Goal: Transaction & Acquisition: Obtain resource

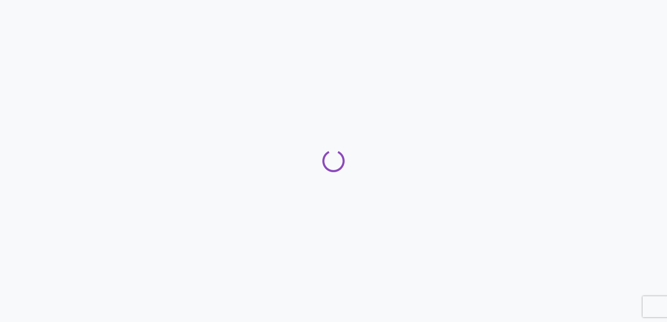
click at [481, 29] on div at bounding box center [333, 161] width 667 height 322
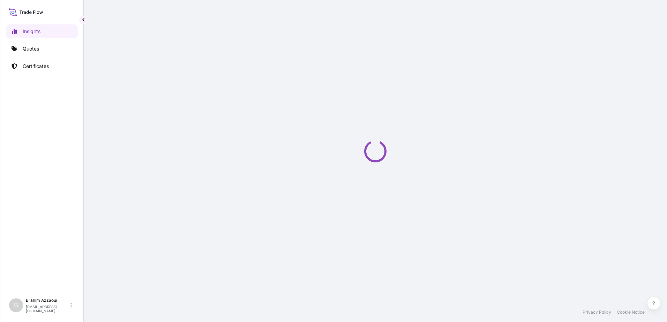
select select "2025"
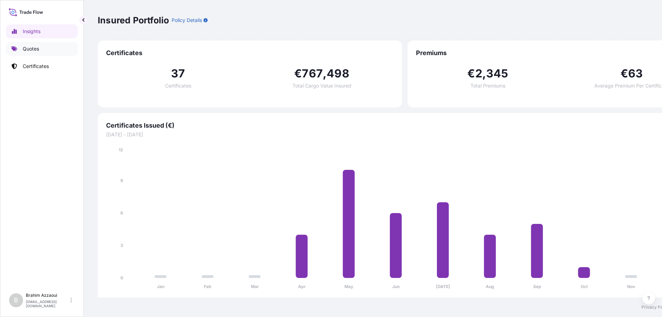
click at [31, 49] on p "Quotes" at bounding box center [31, 48] width 16 height 7
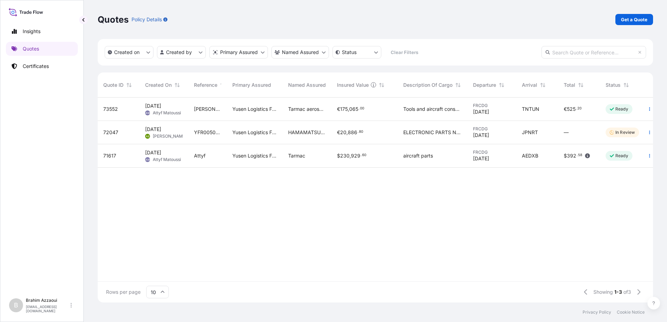
scroll to position [204, 550]
click at [627, 25] on div "Quotes Policy Details Get a Quote" at bounding box center [376, 19] width 556 height 39
click at [636, 22] on p "Get a Quote" at bounding box center [634, 19] width 27 height 7
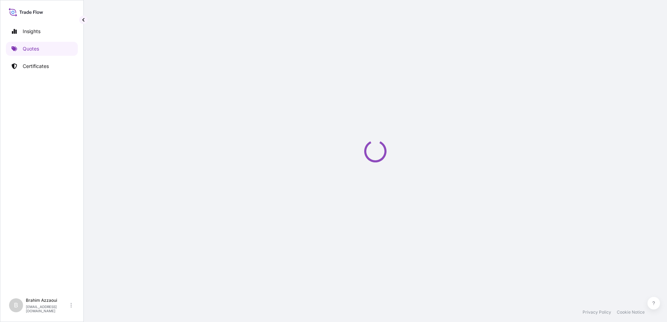
select select "Sea"
select select "21"
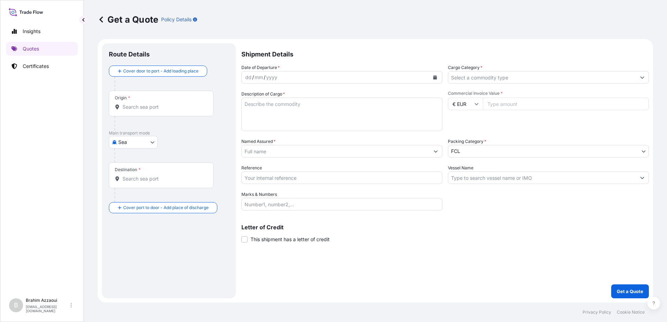
click at [262, 77] on div "mm" at bounding box center [259, 77] width 10 height 8
click at [132, 141] on body "Insights Quotes Certificates B Brahim Azzaoui brahim.azzaoui@fr.yusen-logistics…" at bounding box center [333, 161] width 667 height 322
click at [146, 147] on body "Insights Quotes Certificates B Brahim Azzaoui brahim.azzaoui@fr.yusen-logistics…" at bounding box center [333, 161] width 667 height 322
click at [127, 163] on span "Air" at bounding box center [125, 160] width 6 height 7
select select "Air"
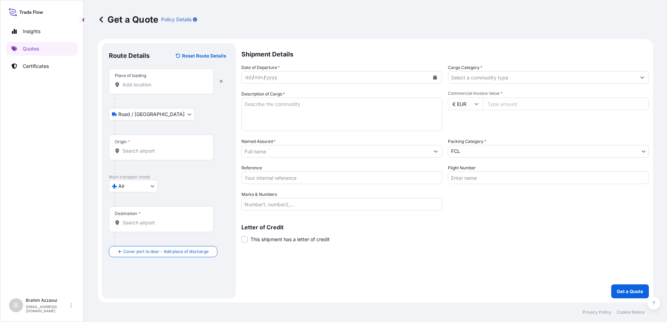
click at [137, 85] on input "Place of loading" at bounding box center [164, 84] width 82 height 7
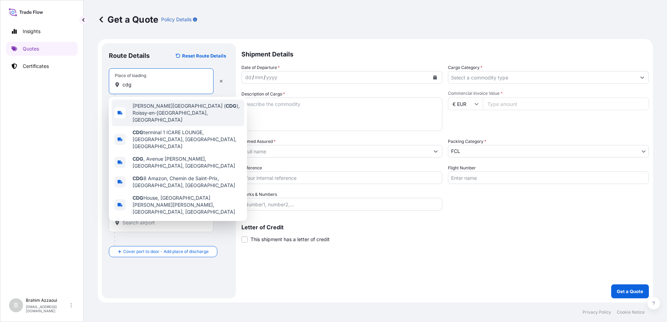
click at [134, 104] on span "Paris Charles de Gaulle Airport ( CDG ), Roissy-en-France, France" at bounding box center [187, 113] width 109 height 21
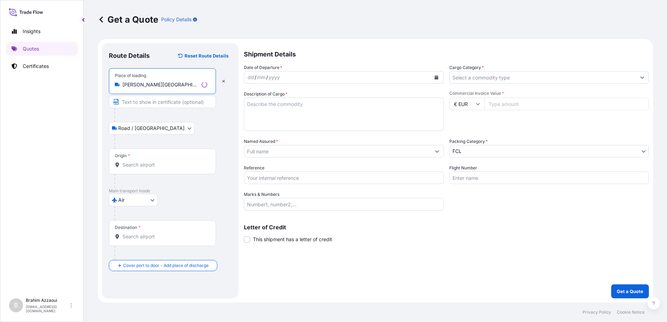
type input "Paris Charles de Gaulle Airport (CDG), Roissy-en-France, France"
click at [137, 162] on input "Origin *" at bounding box center [165, 165] width 85 height 7
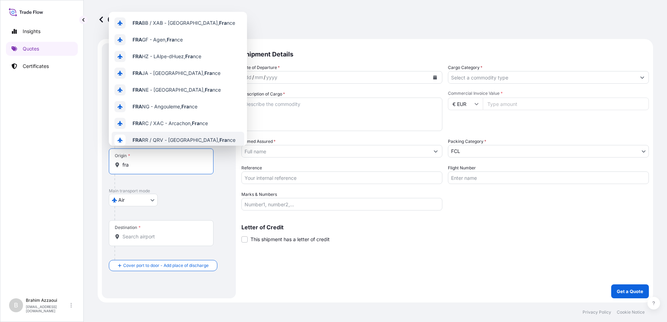
click at [145, 166] on input "fra" at bounding box center [164, 165] width 82 height 7
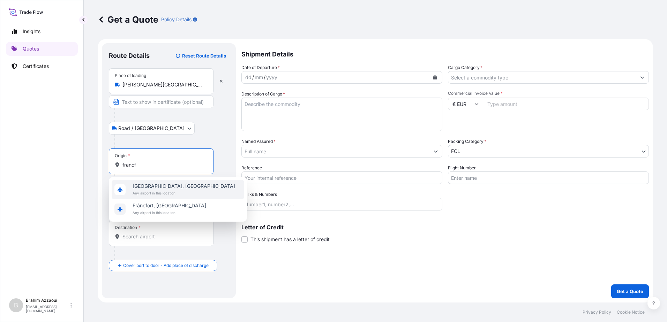
click at [165, 196] on span "Any airport in this location" at bounding box center [184, 193] width 103 height 7
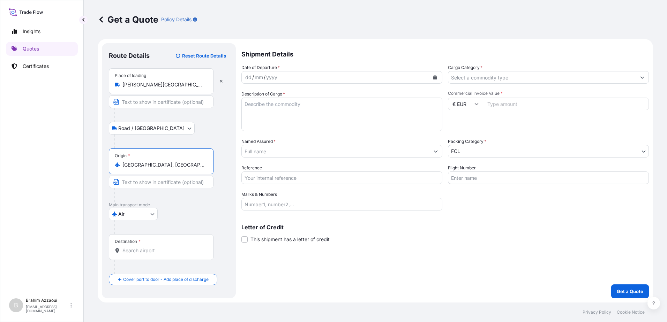
type input "Frankfurt am Main, Germany"
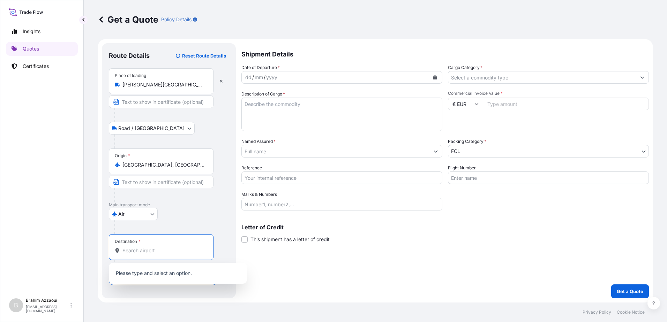
click at [141, 252] on input "Destination *" at bounding box center [164, 250] width 82 height 7
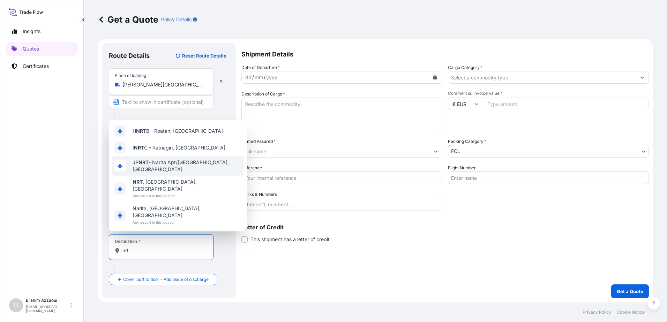
click at [173, 173] on span "JP NRT - Narita Apt/Tokyo, Japan" at bounding box center [187, 166] width 109 height 14
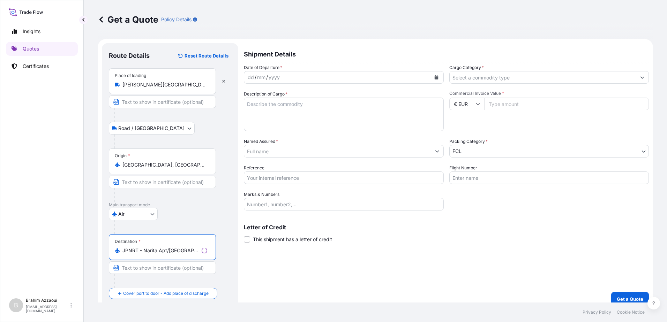
type input "JPNRT - Narita Apt/Tokyo, Japan"
click at [278, 78] on div "dd / mm / yyyy" at bounding box center [337, 77] width 187 height 13
click at [254, 75] on div "mm" at bounding box center [259, 77] width 10 height 8
click at [252, 77] on div "dd" at bounding box center [249, 77] width 8 height 8
drag, startPoint x: 250, startPoint y: 77, endPoint x: 232, endPoint y: 77, distance: 17.8
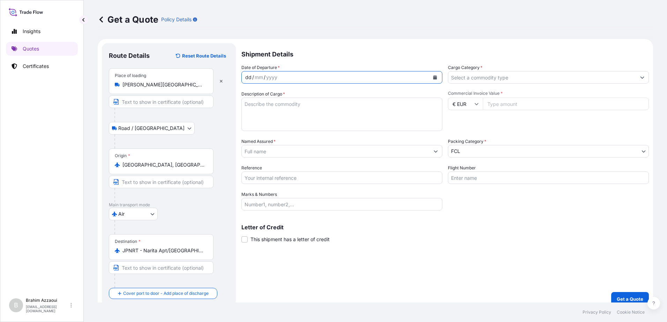
click at [232, 77] on form "Route Details Reset Route Details Place of loading Paris Charles de Gaulle Airp…" at bounding box center [376, 175] width 556 height 272
click at [250, 79] on div "dd" at bounding box center [249, 77] width 8 height 8
click at [479, 76] on input "Cargo Category *" at bounding box center [542, 77] width 188 height 13
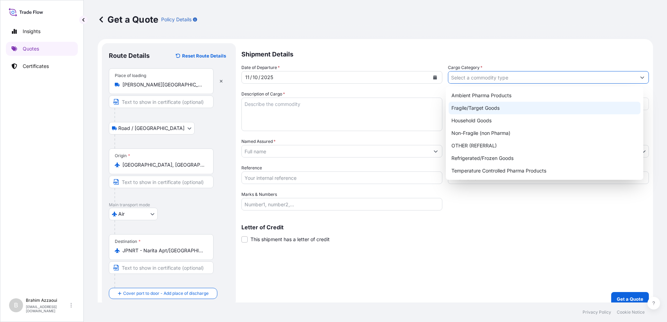
click at [489, 108] on div "Fragile/Target Goods" at bounding box center [545, 108] width 192 height 13
type input "Fragile/Target Goods"
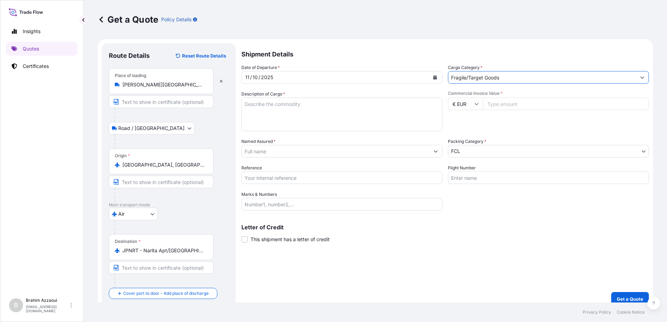
click at [292, 118] on textarea "Description of Cargo *" at bounding box center [342, 115] width 201 height 34
click at [326, 121] on textarea "Description of Cargo *" at bounding box center [342, 115] width 201 height 34
paste textarea "X-ray sCMOS camera Customs Tariff No: 9022902000"
type textarea "X-ray sCMOS camera Customs Tariff No: 9022902000"
click at [501, 105] on input "Commercial Invoice Value *" at bounding box center [566, 104] width 166 height 13
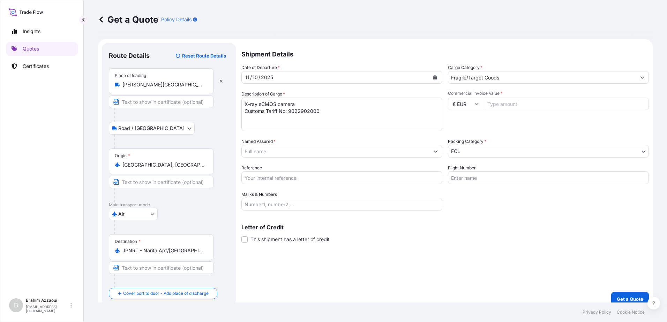
click at [487, 100] on input "Commercial Invoice Value *" at bounding box center [566, 104] width 166 height 13
paste input "8768"
type input "8768"
click at [293, 150] on input "Named Assured *" at bounding box center [336, 151] width 188 height 13
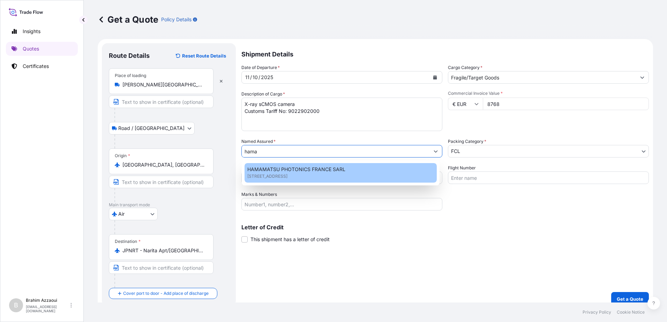
click at [288, 175] on span "19 RUE DU SAULE TRAPU PARC DU MOULIN DE MASSY, 91300, MASSY CEDEX, FRANCE" at bounding box center [267, 176] width 40 height 7
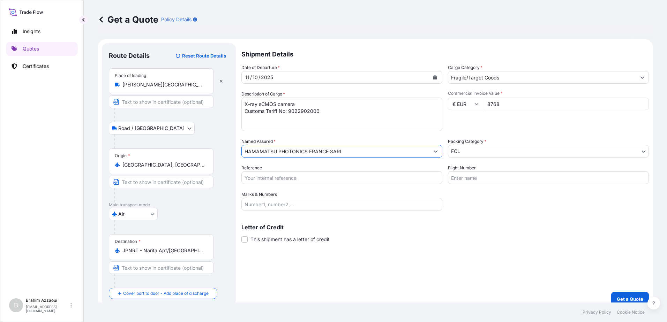
type input "HAMAMATSU PHOTONICS FRANCE SARL"
click at [475, 153] on body "3 options available. 1 option available. Insights Quotes Certificates B Brahim …" at bounding box center [333, 161] width 667 height 322
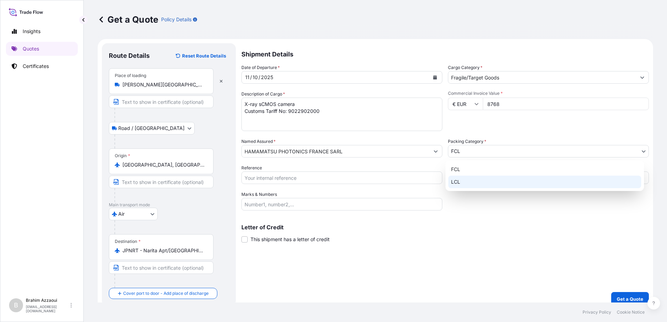
click at [460, 184] on div "LCL" at bounding box center [544, 182] width 193 height 13
select select "22"
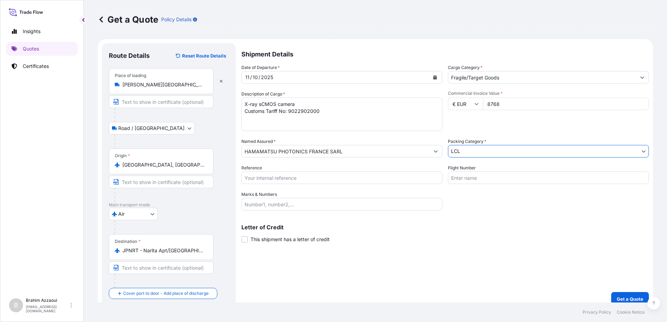
click at [316, 175] on input "Reference" at bounding box center [342, 178] width 201 height 13
click at [287, 170] on div "Reference" at bounding box center [342, 175] width 201 height 20
click at [283, 175] on input "Reference" at bounding box center [342, 178] width 201 height 13
paste input "YFR00510381"
type input "YFR00510381"
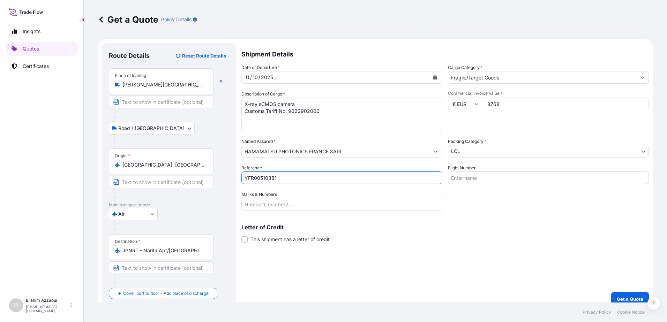
click at [489, 180] on input "Flight Number" at bounding box center [548, 178] width 201 height 13
click at [474, 175] on input "Flight Number" at bounding box center [548, 178] width 201 height 13
paste input "3S590C"
type input "3S590C"
click at [316, 206] on input "Marks & Numbers" at bounding box center [342, 204] width 201 height 13
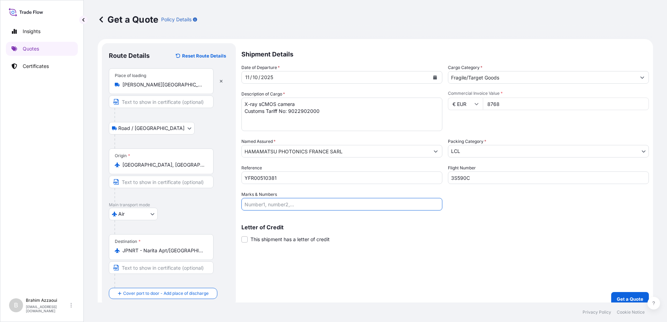
click at [285, 207] on input "Marks & Numbers" at bounding box center [342, 204] width 201 height 13
paste input "SYS,397093,397094,701-702"
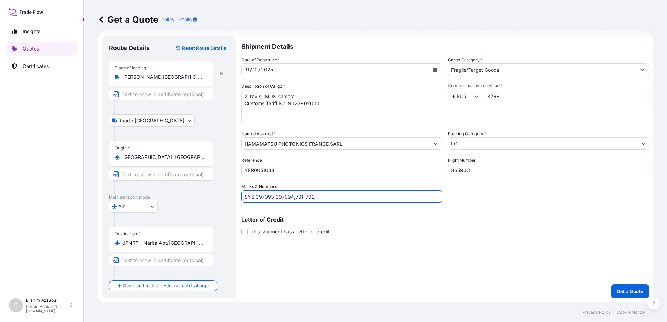
type input "SYS,397093,397094,701-702"
click at [617, 292] on p "Get a Quote" at bounding box center [630, 291] width 27 height 7
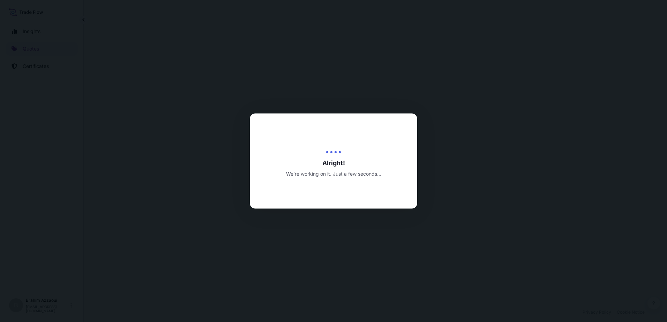
select select "Road / Inland"
select select "Air"
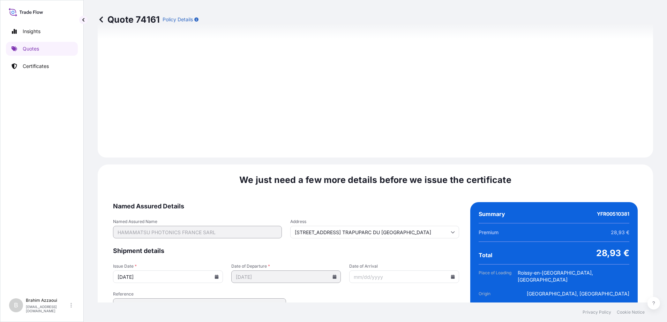
scroll to position [816, 0]
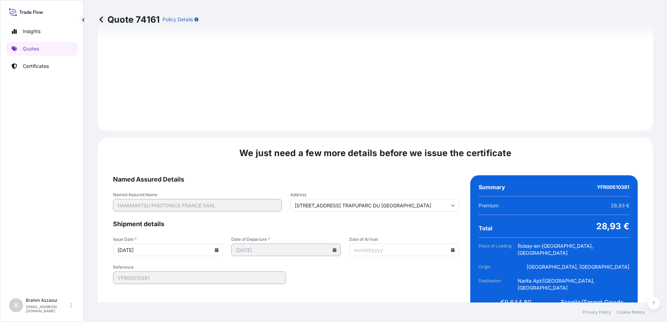
click at [360, 244] on input "Date of Arrival" at bounding box center [404, 250] width 110 height 13
click at [366, 244] on input "Date of Arrival" at bounding box center [404, 250] width 110 height 13
type input "19 RUE DU SAULE TRAPUPARC DU MOULIN DE MASSY"
type input "1"
type input "19 RUE DU SAULE TRAPUPARC DU MOULIN DE MASSY"
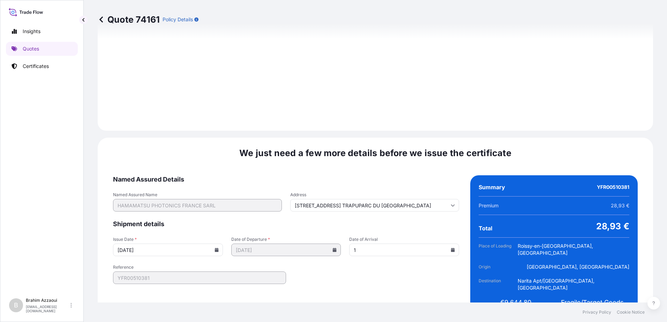
type input "12"
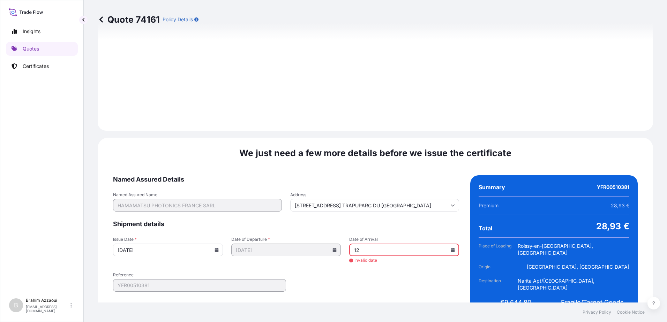
type input "19 RUE DU SAULE TRAPUPARC DU MOULIN DE MASSY"
type input "12/"
type input "19 RUE DU SAULE TRAPUPARC DU MOULIN DE MASSY"
type input "12/1"
type input "19 RUE DU SAULE TRAPUPARC DU MOULIN DE MASSY"
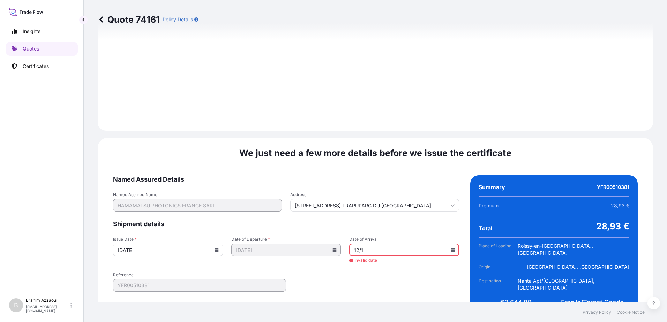
type input "12/10"
type input "19 RUE DU SAULE TRAPUPARC DU MOULIN DE MASSY"
type input "12/10/"
type input "19 RUE DU SAULE TRAPUPARC DU MOULIN DE MASSY"
type input "12/10/2"
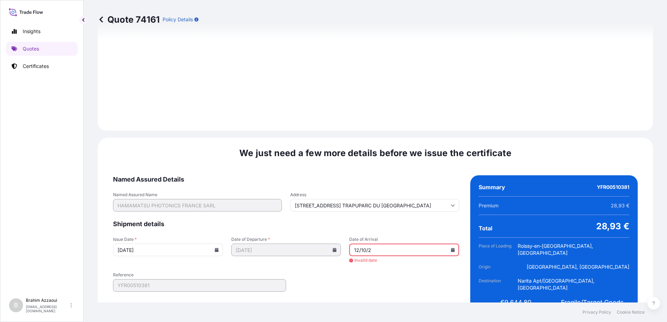
type input "19 RUE DU SAULE TRAPUPARC DU MOULIN DE MASSY"
type input "12/10/20"
type input "19 RUE DU SAULE TRAPUPARC DU MOULIN DE MASSY"
type input "12/10/202"
type input "19 RUE DU SAULE TRAPUPARC DU MOULIN DE MASSY"
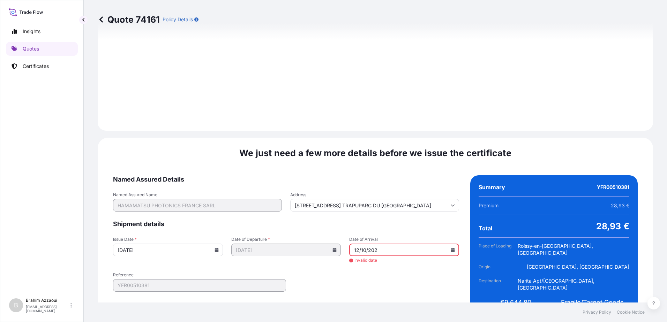
type input "12/10/2025"
type input "19 RUE DU SAULE TRAPUPARC DU MOULIN DE MASSY"
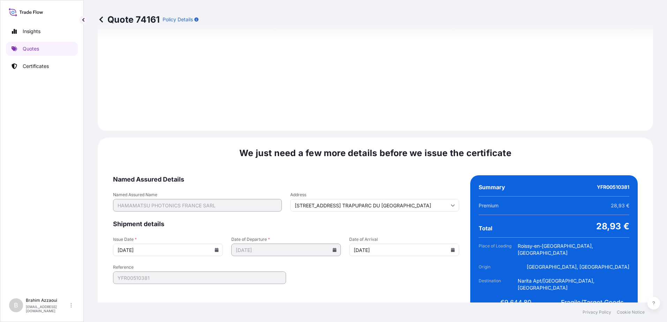
type input "12/10/2025"
drag, startPoint x: 175, startPoint y: 236, endPoint x: 177, endPoint y: 239, distance: 4.0
click at [175, 244] on input "10/09/2025" at bounding box center [168, 250] width 110 height 13
click at [223, 244] on input "10/09/2025" at bounding box center [168, 250] width 110 height 13
click at [223, 244] on div "10/09/2025" at bounding box center [168, 250] width 110 height 13
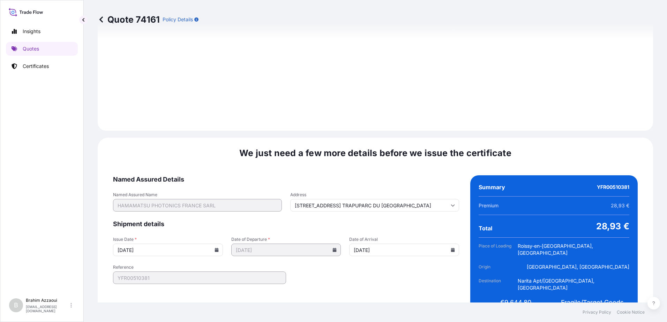
click at [219, 248] on icon at bounding box center [217, 250] width 4 height 4
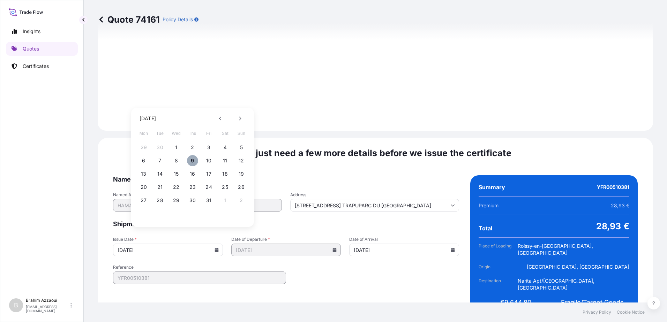
click at [191, 161] on button "9" at bounding box center [192, 160] width 11 height 11
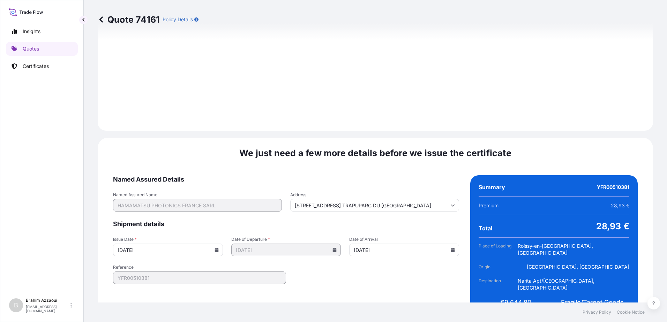
click at [368, 244] on input "12/10/2025" at bounding box center [404, 250] width 110 height 13
click at [442, 244] on input "12/10/2025" at bounding box center [404, 250] width 110 height 13
click at [451, 248] on icon at bounding box center [453, 250] width 4 height 4
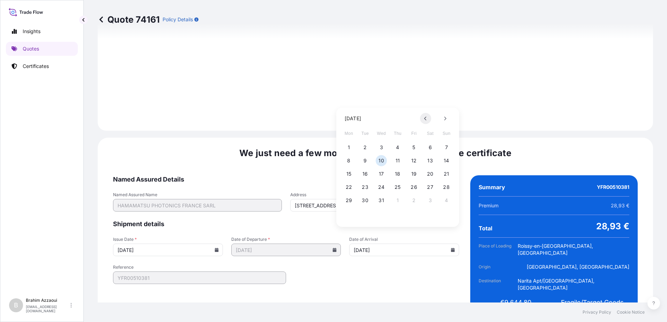
click at [427, 121] on button at bounding box center [425, 118] width 11 height 11
click at [423, 119] on button at bounding box center [425, 118] width 11 height 11
click at [449, 161] on button "12" at bounding box center [446, 160] width 11 height 11
type input "19 RUE DU SAULE TRAPUPARC DU MOULIN DE MASSY"
type input "10/12/2025"
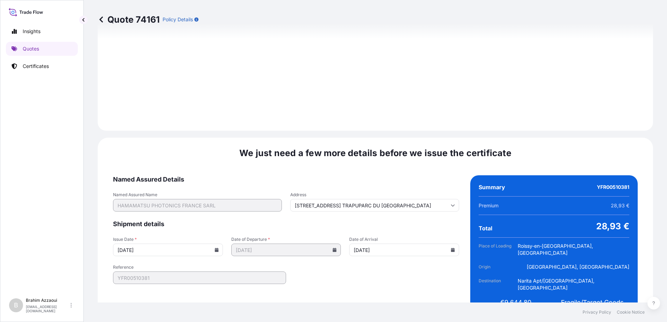
type input "19 RUE DU SAULE TRAPUPARC DU MOULIN DE MASSY"
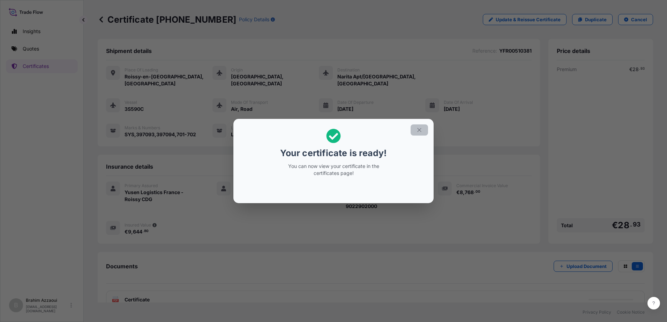
click at [417, 131] on icon "button" at bounding box center [419, 130] width 6 height 6
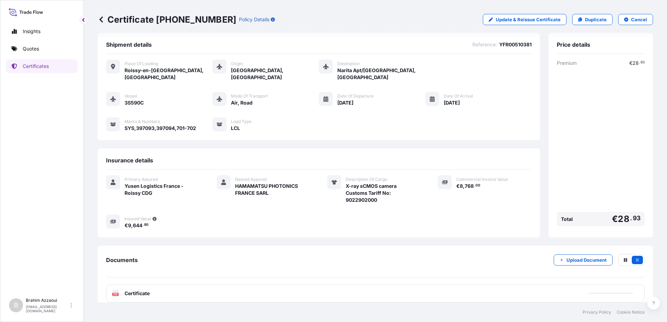
scroll to position [8, 0]
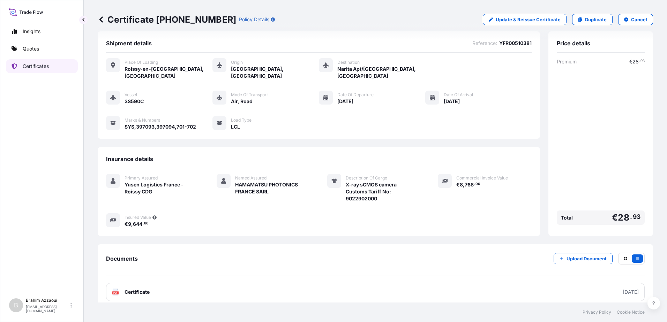
click at [24, 63] on p "Certificates" at bounding box center [36, 66] width 26 height 7
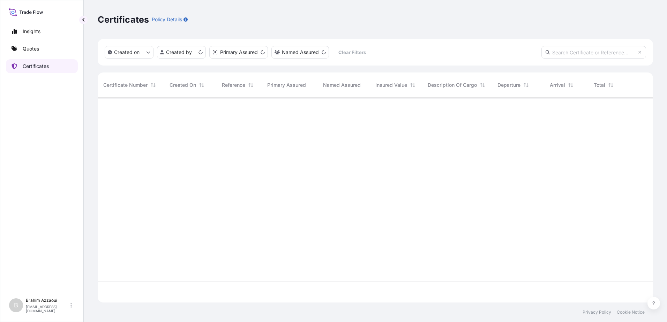
scroll to position [204, 550]
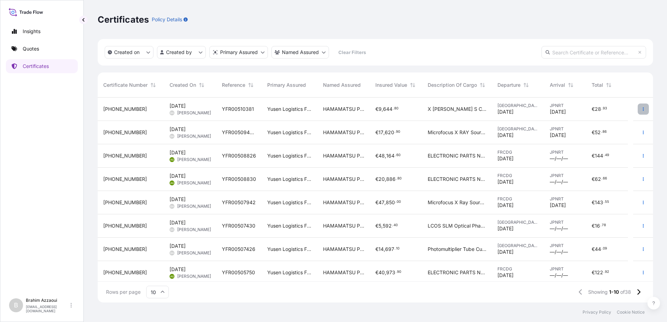
click at [641, 107] on icon "button" at bounding box center [643, 109] width 4 height 4
click at [598, 122] on p "Download certificate" at bounding box center [604, 123] width 47 height 7
